Goal: Transaction & Acquisition: Book appointment/travel/reservation

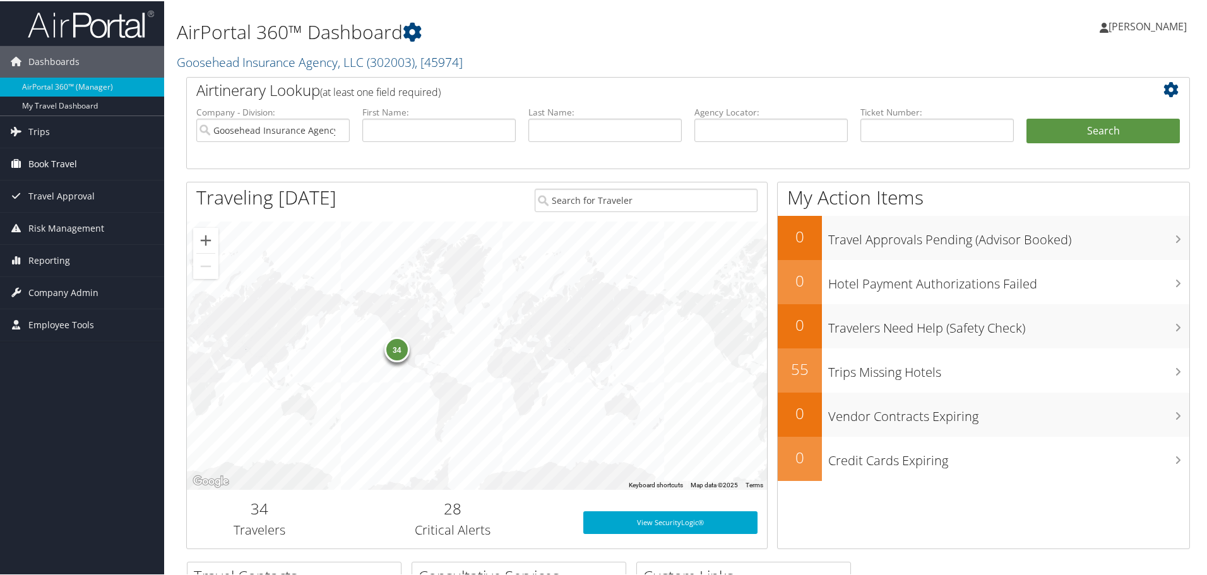
click at [49, 158] on span "Book Travel" at bounding box center [52, 163] width 49 height 32
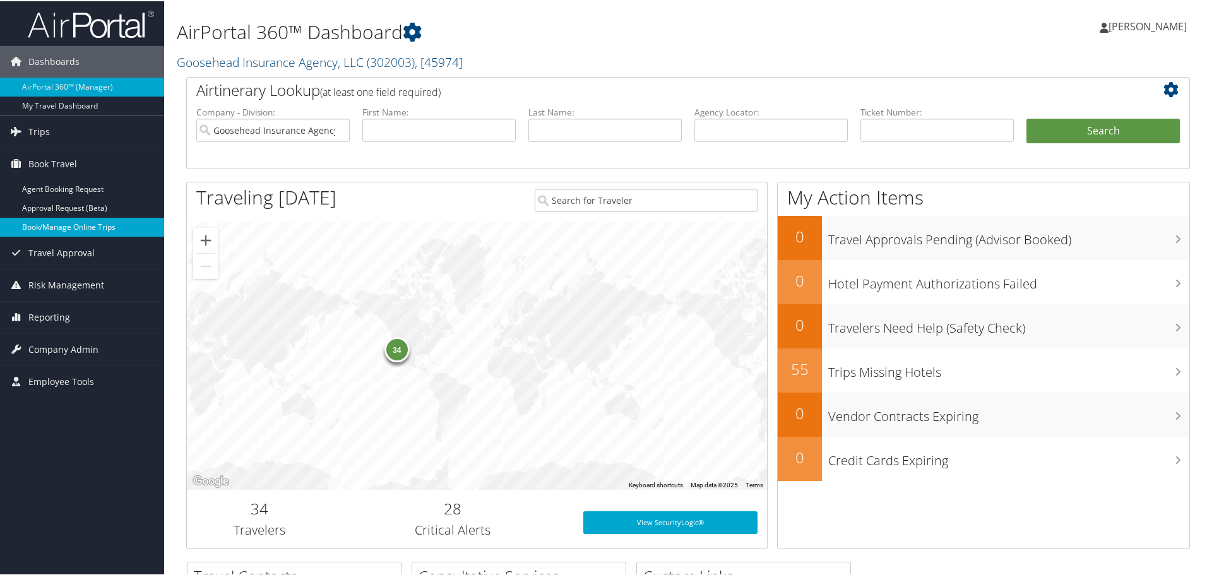
click at [51, 226] on link "Book/Manage Online Trips" at bounding box center [82, 226] width 164 height 19
